Goal: Navigation & Orientation: Find specific page/section

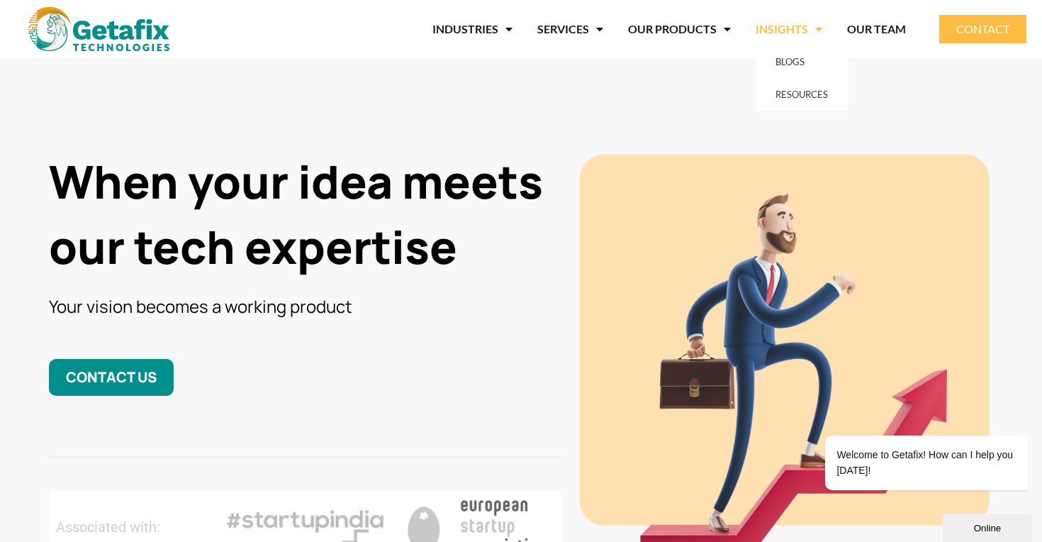
click at [817, 34] on span "Menu" at bounding box center [815, 29] width 14 height 26
click at [720, 34] on span "Menu" at bounding box center [724, 29] width 14 height 26
click at [723, 27] on span "Menu" at bounding box center [724, 29] width 14 height 26
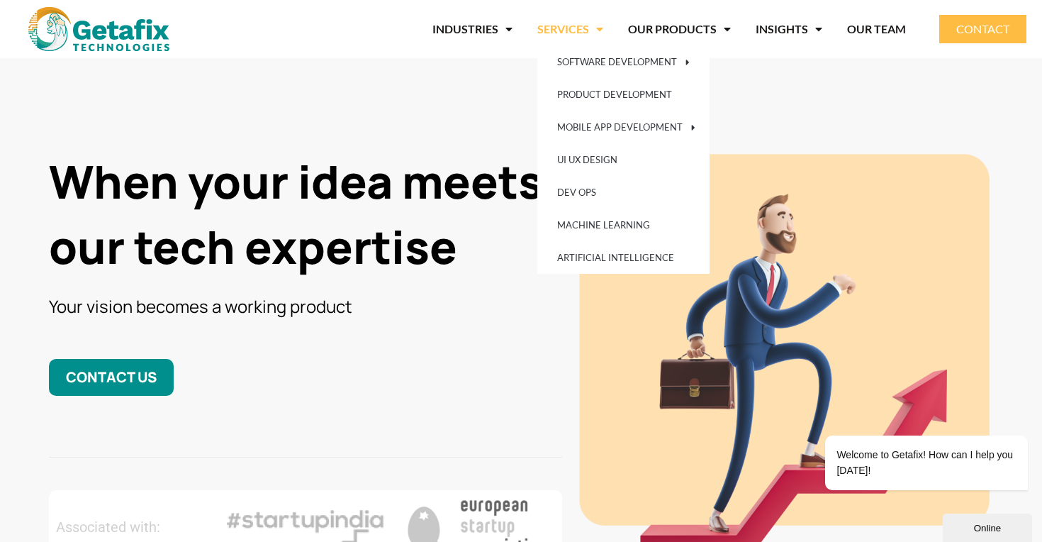
click at [603, 32] on span "Menu" at bounding box center [596, 29] width 14 height 26
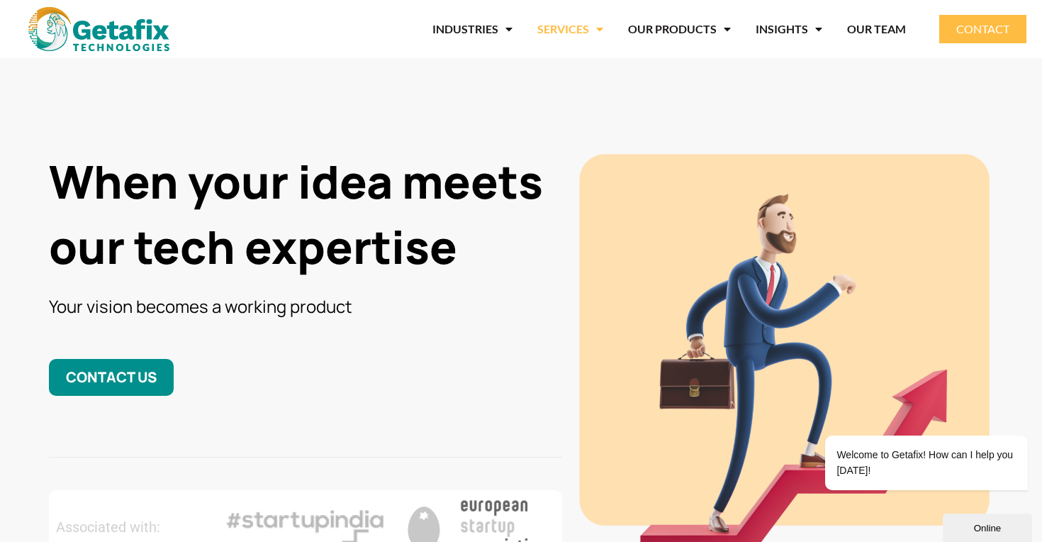
click at [603, 32] on span "Menu" at bounding box center [596, 29] width 14 height 26
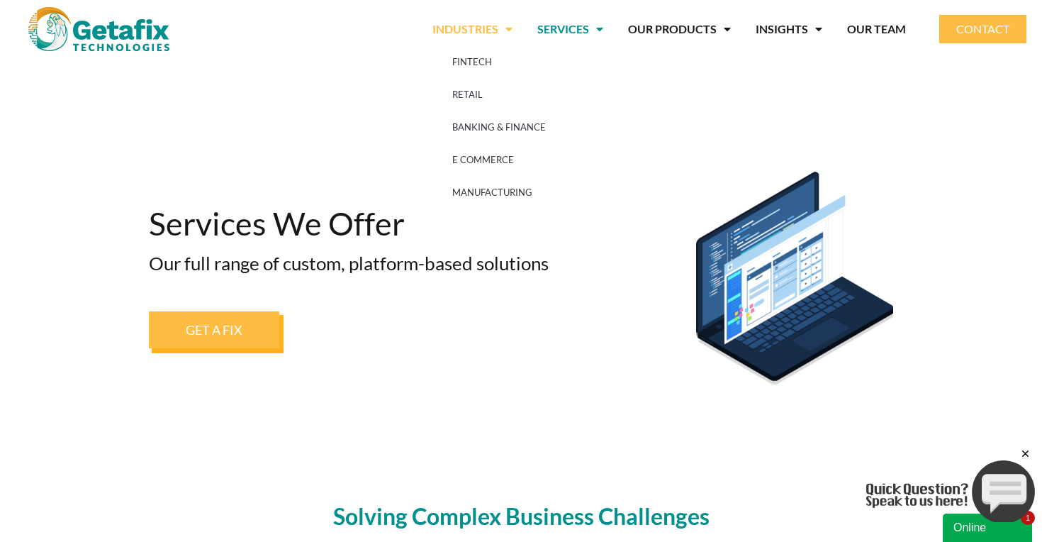
click at [513, 28] on span "Menu" at bounding box center [506, 29] width 14 height 26
click at [879, 37] on link "OUR TEAM" at bounding box center [876, 29] width 59 height 33
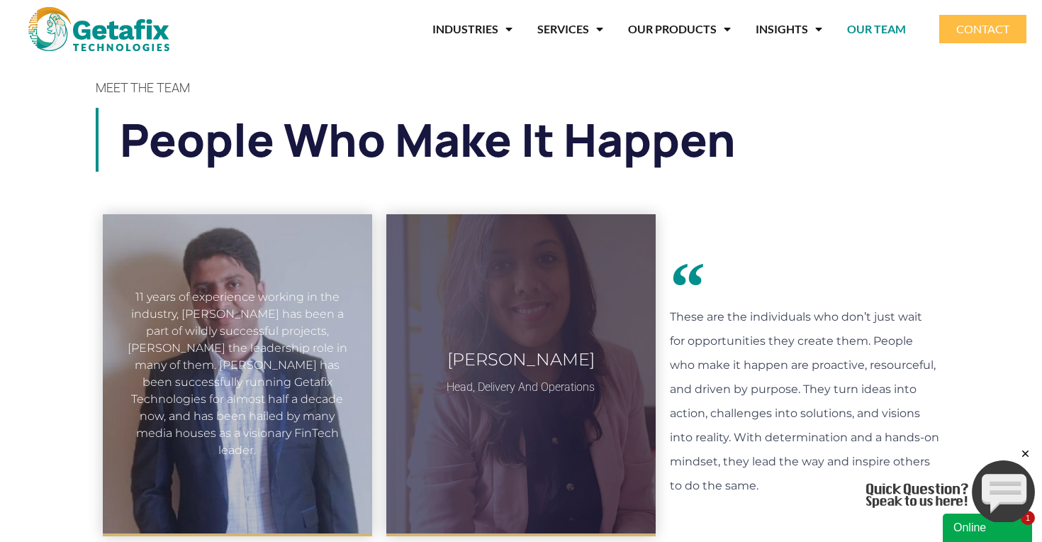
click at [298, 367] on div "11 years of experience working in the industry, Asif has been a part of wildly …" at bounding box center [238, 374] width 220 height 170
click at [238, 343] on div "11 years of experience working in the industry, Asif has been a part of wildly …" at bounding box center [238, 374] width 220 height 170
click at [222, 362] on div "11 years of experience working in the industry, Asif has been a part of wildly …" at bounding box center [238, 374] width 220 height 170
click at [261, 349] on div "11 years of experience working in the industry, Asif has been a part of wildly …" at bounding box center [238, 374] width 220 height 170
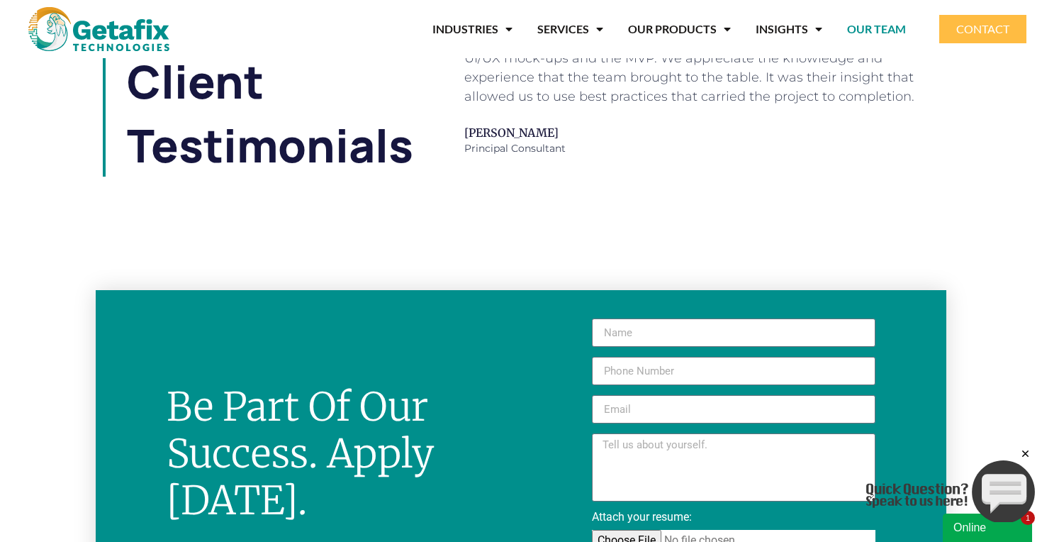
scroll to position [1189, 0]
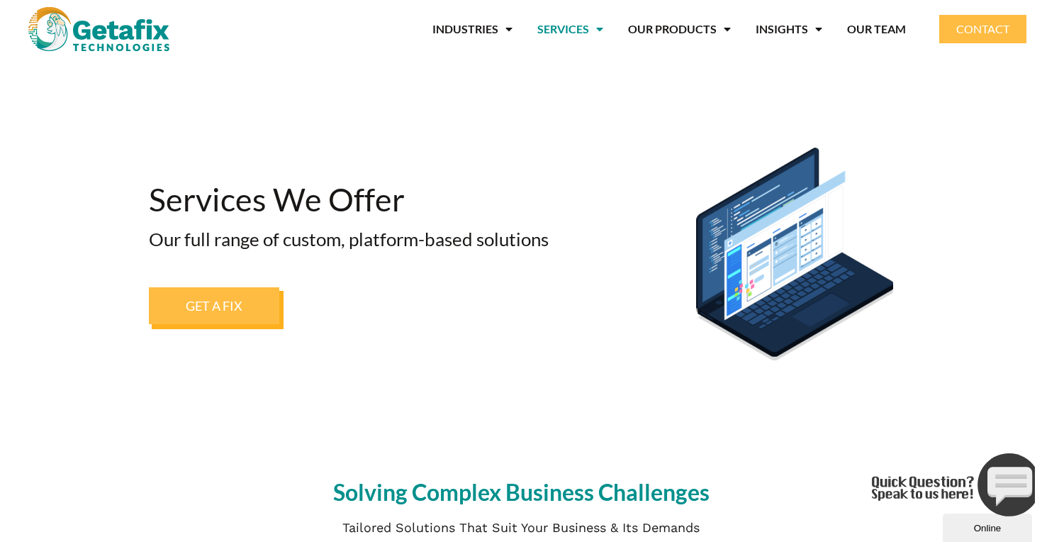
scroll to position [30, 0]
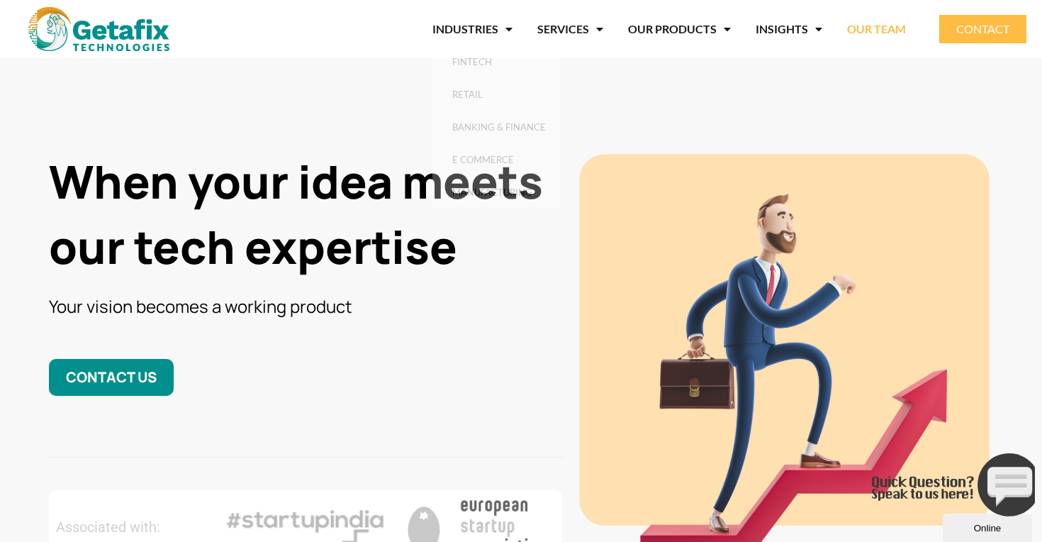
click at [868, 29] on link "OUR TEAM" at bounding box center [876, 29] width 59 height 33
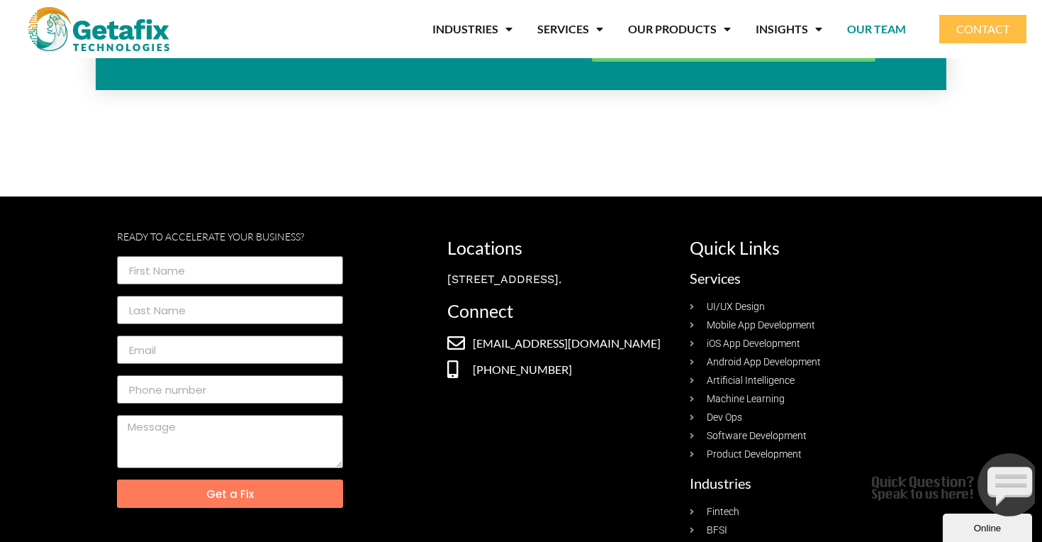
scroll to position [1829, 0]
